Goal: Task Accomplishment & Management: Complete application form

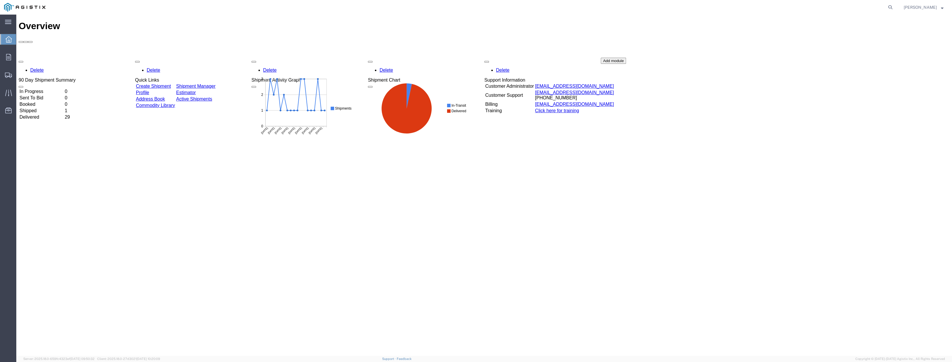
click at [171, 84] on link "Create Shipment" at bounding box center [153, 86] width 35 height 5
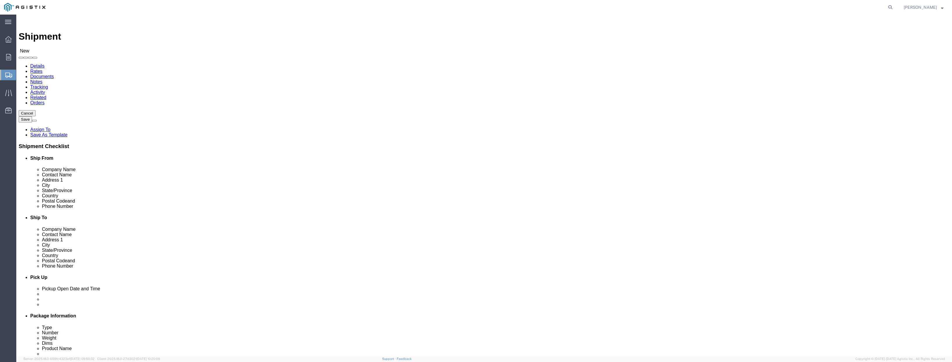
select select
click select "Select PG&E [PERSON_NAME] Engineering Corp"
select select "9596"
click select "Select PG&E [PERSON_NAME] Engineering Corp"
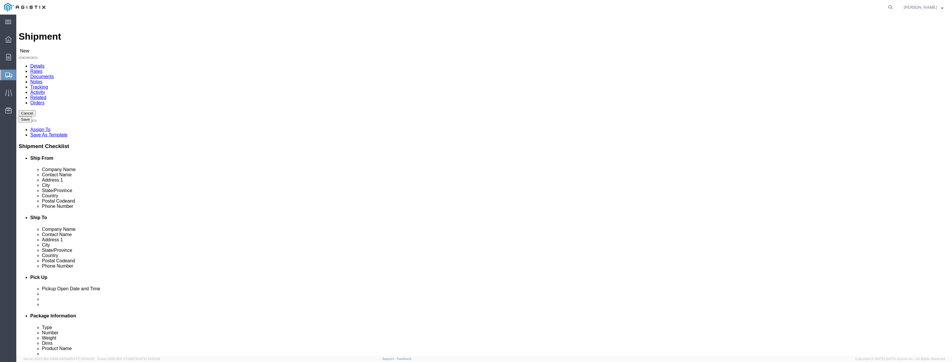
select select "PURCHORD"
select select
click select "Select All Others [GEOGRAPHIC_DATA] [GEOGRAPHIC_DATA] [GEOGRAPHIC_DATA] [GEOGRA…"
select select "19740"
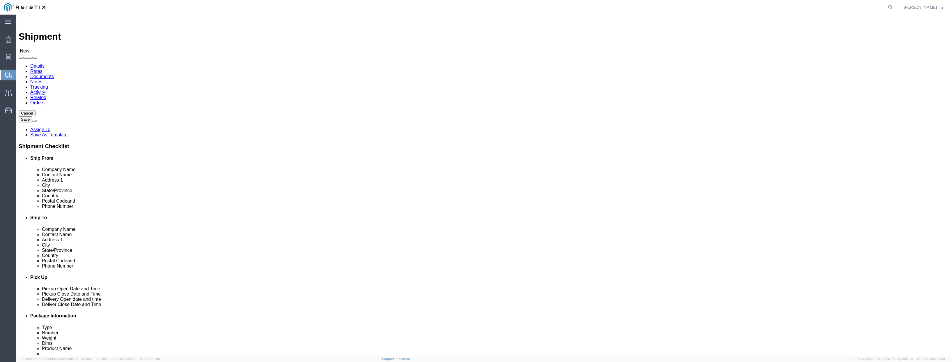
click select "Select All Others [GEOGRAPHIC_DATA] [GEOGRAPHIC_DATA] [GEOGRAPHIC_DATA] [GEOGRA…"
click span
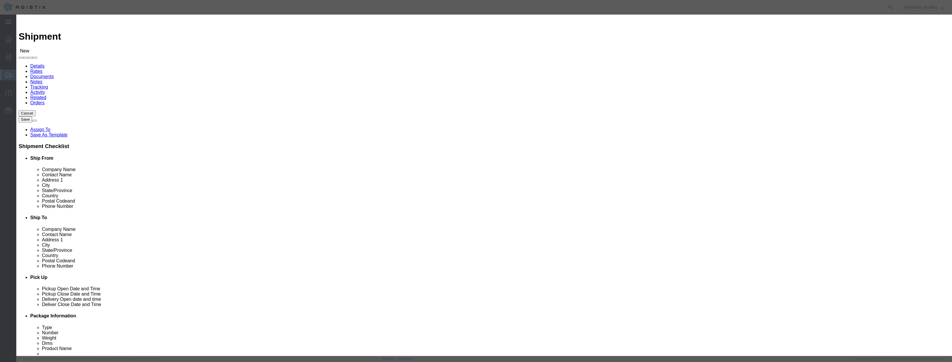
click select "All Company Location Other Personal Shared"
select select "PERSONAL"
click select "All Company Location Other Personal Shared"
click button "Select"
select select
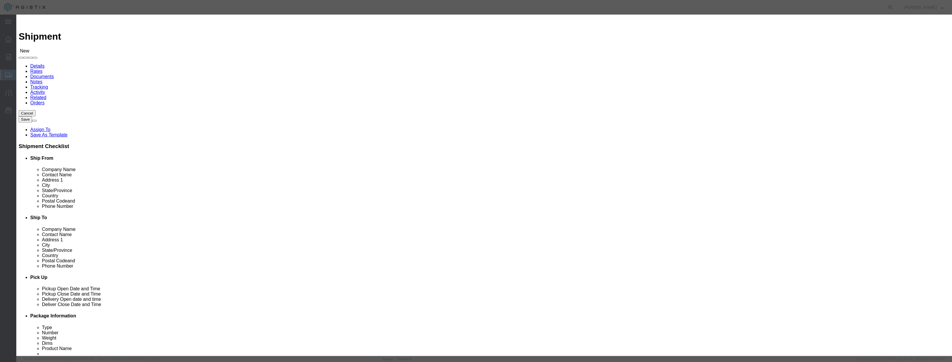
type input "PACIFIC GAS & ELECTRIC"
type input "FREMONT MATERIAL DIST CENTER"
type input "[STREET_ADDRESS][PERSON_NAME]"
type input "FREMONT"
type input "94538"
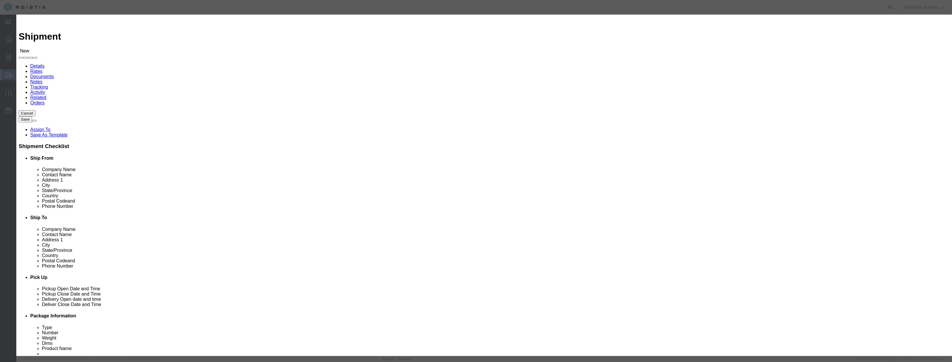
type input "[PHONE_NUMBER]"
select select "CA"
click button "Select"
select select
type input "[PERSON_NAME] ENGINEERING CORP"
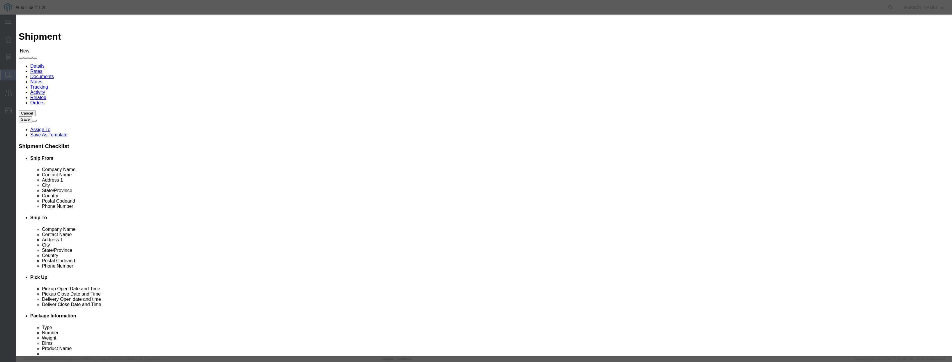
type input "[PERSON_NAME]"
type input "1569 [PERSON_NAME][GEOGRAPHIC_DATA]"
type input "San Leandro"
type input "94577"
type input "[PHONE_NUMBER]"
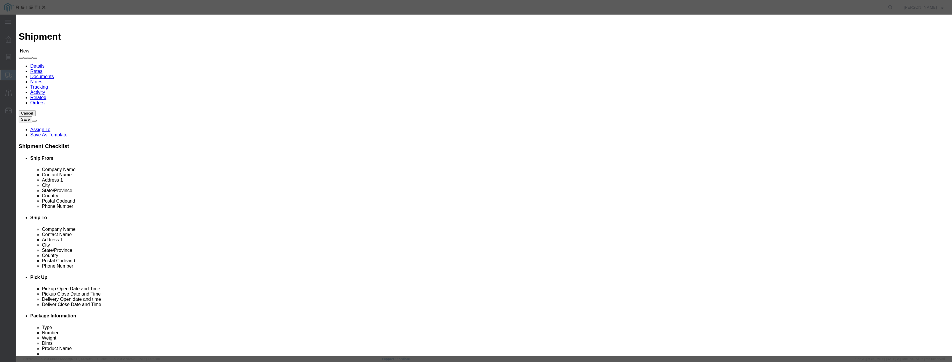
type input "[EMAIL_ADDRESS][PERSON_NAME][DOMAIN_NAME]"
checkbox input "true"
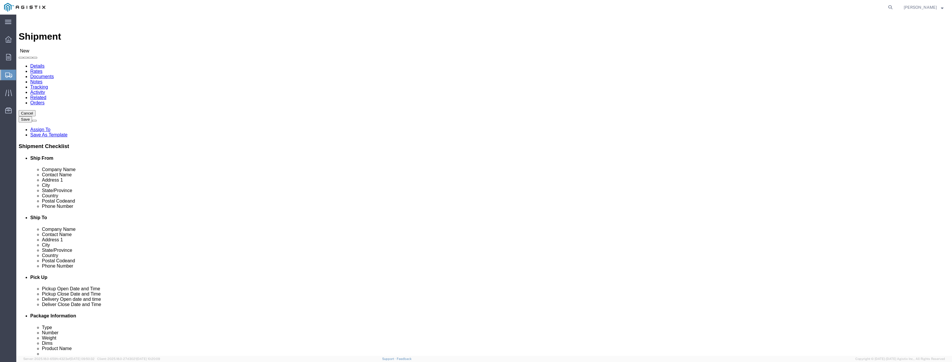
select select "CA"
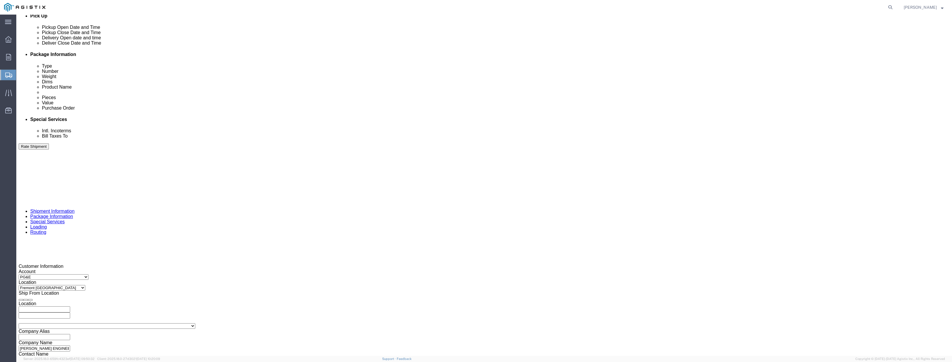
scroll to position [320, 0]
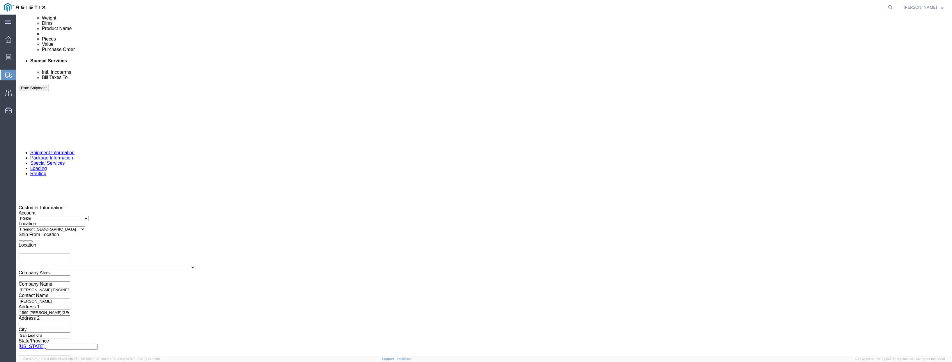
click input "text"
paste input "ALL FREIGH"
type input "ALL FREIGH"
drag, startPoint x: 235, startPoint y: 200, endPoint x: 94, endPoint y: 214, distance: 141.9
click div "Customer Information Account Select PG&E [PERSON_NAME] Engineering Corp Locatio…"
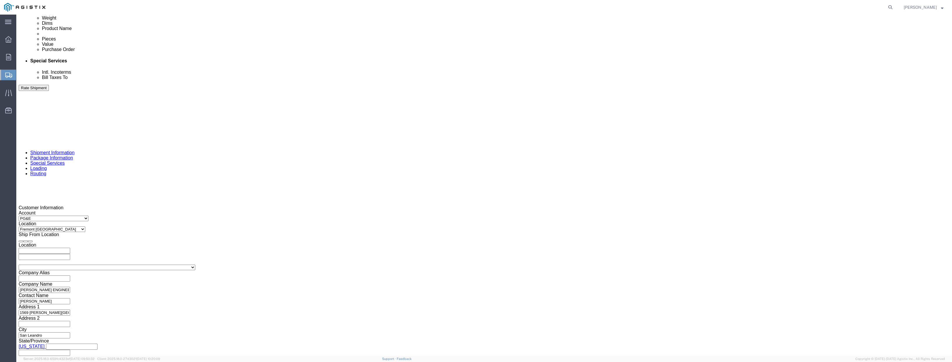
click input "text"
paste input "3501411331"
type input "3501411331"
click div "[DATE] 7:00 AM"
type input "8:00 AM"
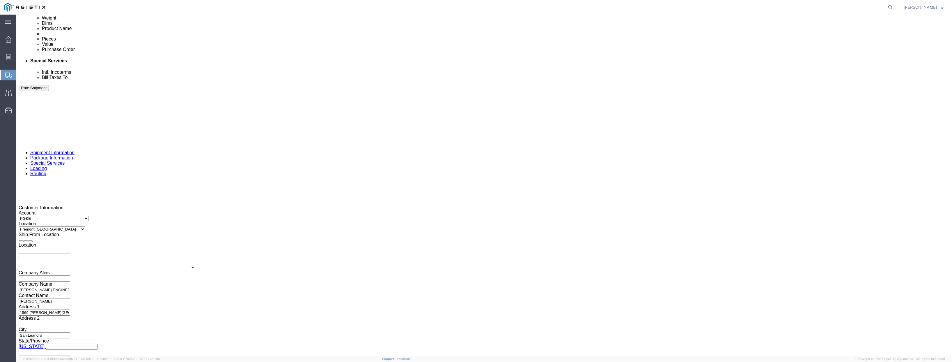
click button "Apply"
click div "[DATE] 9:00 AM"
click input "4:00 AM"
type input "4:00 PM"
click button "Apply"
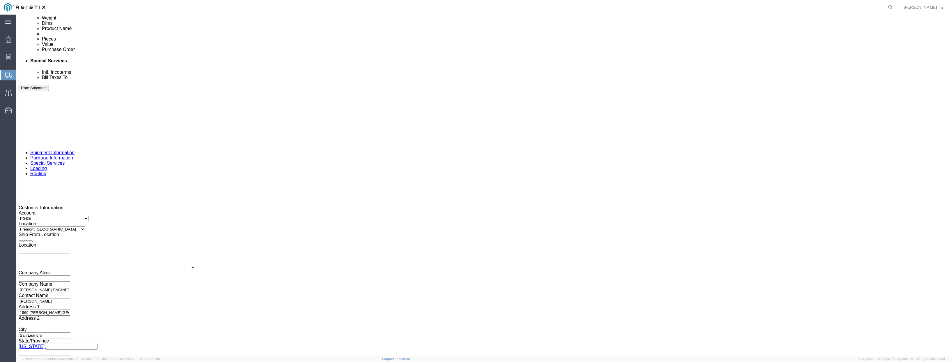
click div
click input "5:00 PM"
click input "8:00 PM"
type input "8:00 am"
click button "Apply"
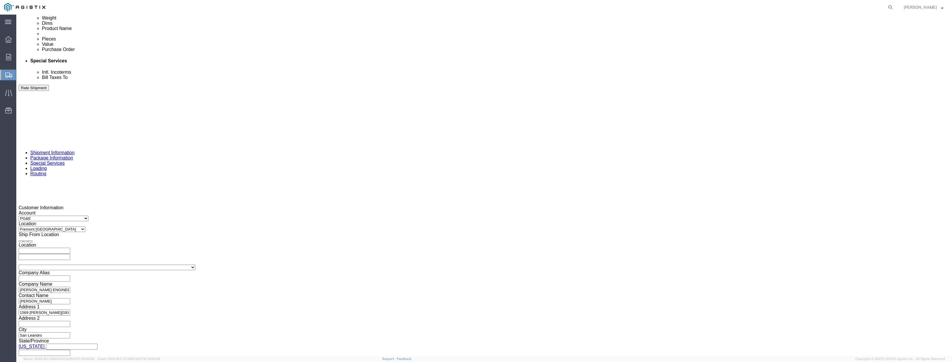
click div
click button "Apply"
click button "Continue"
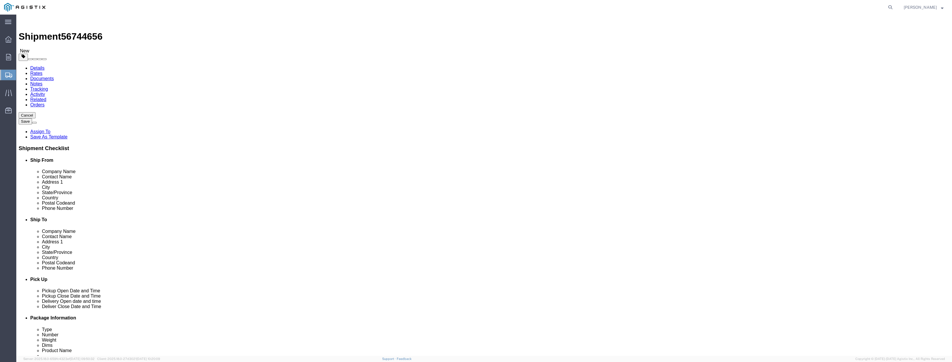
click select "Select Bulk Bundle(s) Cardboard Box(es) Carton(s) Crate(s) Drum(s) (Fiberboard)…"
select select "PONS"
click select "Select Bulk Bundle(s) Cardboard Box(es) Carton(s) Crate(s) Drum(s) (Fiberboard)…"
drag, startPoint x: 152, startPoint y: 126, endPoint x: 141, endPoint y: 124, distance: 10.7
click div "1"
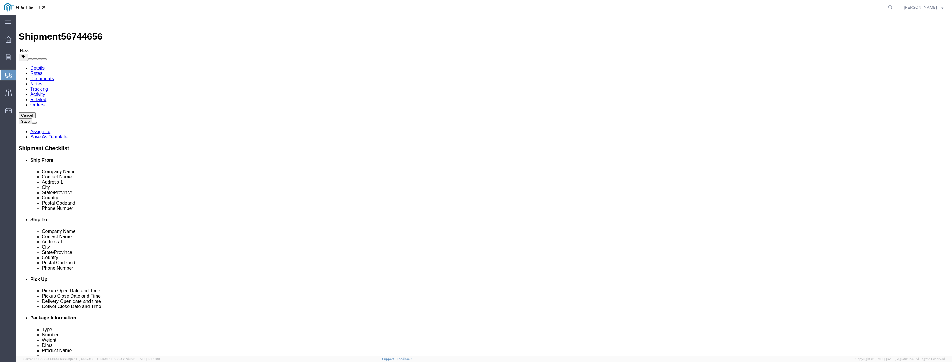
type input "2"
click input "text"
type input "38"
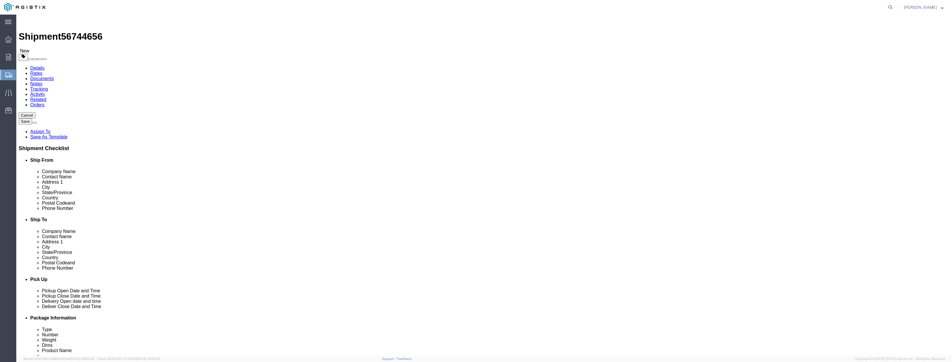
drag, startPoint x: 161, startPoint y: 146, endPoint x: 139, endPoint y: 146, distance: 22.4
click div "Weight 0.00 Select kgs lbs Ship. t°"
type input "1700"
click select "Select Bulk Bundle(s) Cardboard Box(es) Carton(s) Crate(s) Drum(s) (Fiberboard)…"
select select "PSNS"
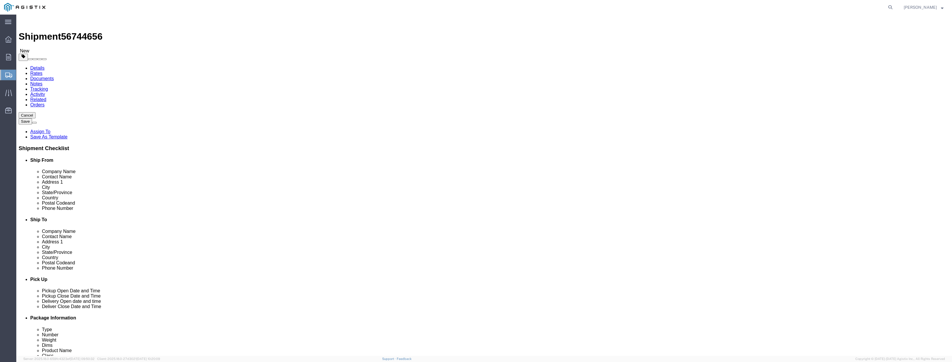
click select "Select Bulk Bundle(s) Cardboard Box(es) Carton(s) Crate(s) Drum(s) (Fiberboard)…"
click link "Add Content"
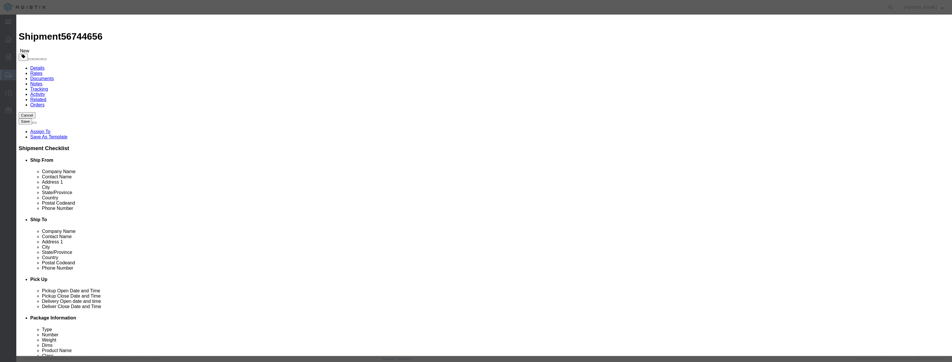
drag, startPoint x: 375, startPoint y: 56, endPoint x: 358, endPoint y: 54, distance: 16.7
click div "Pieces 0 Select Bag Barrels 100Board Feet Bottle Box Blister Pack Carats Can Ca…"
type input "2"
click input "text"
type input "32000"
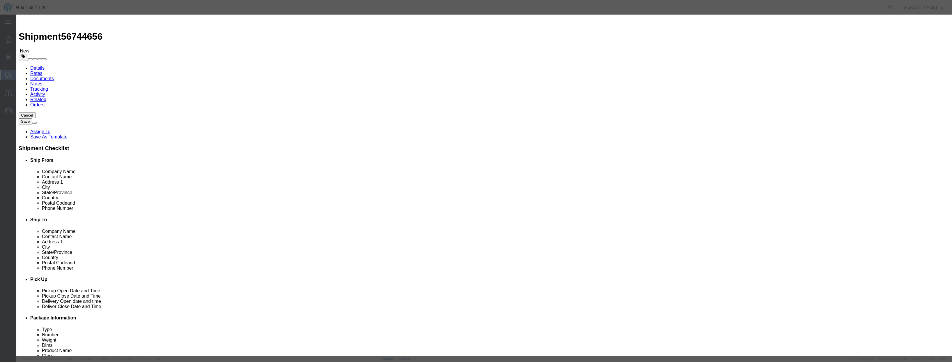
click select "Select 50 55 60 65 70 85 92.5 100 125 175 250 300 400"
select select "100"
click select "Select 50 55 60 65 70 85 92.5 100 125 175 250 300 400"
click input "text"
type input "switchgear"
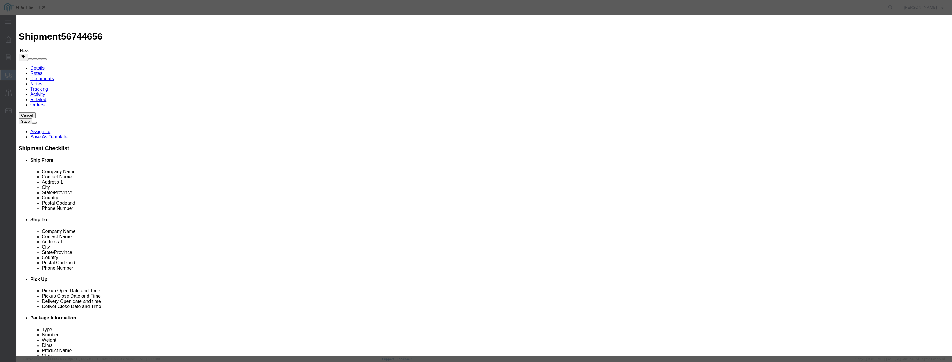
click button "Save & Close"
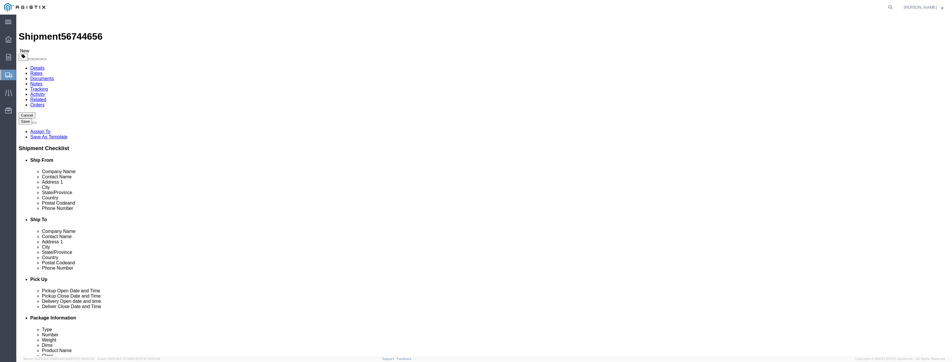
click button "Rate Shipment"
